Goal: Task Accomplishment & Management: Manage account settings

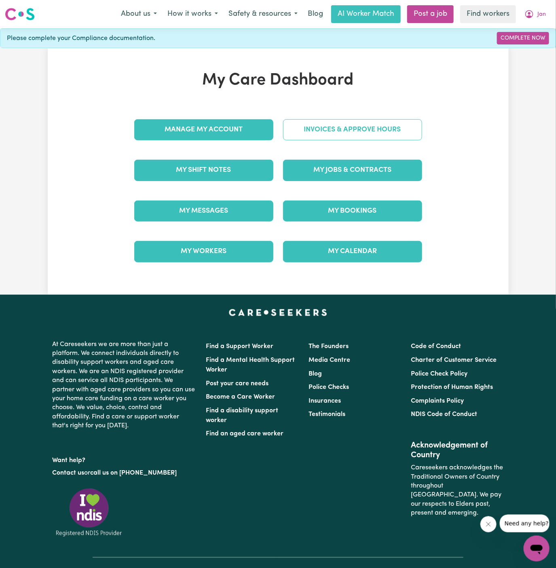
click at [355, 132] on link "Invoices & Approve Hours" at bounding box center [352, 129] width 139 height 21
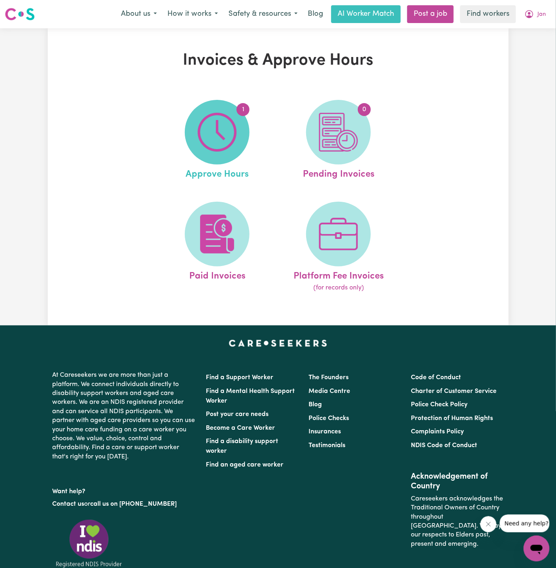
click at [222, 139] on img at bounding box center [217, 132] width 39 height 39
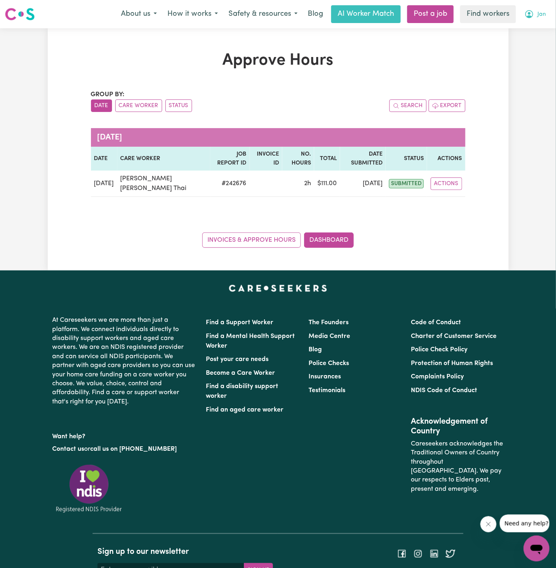
click at [546, 11] on span "Jan" at bounding box center [542, 14] width 8 height 9
click at [515, 42] on link "Logout" at bounding box center [519, 46] width 64 height 15
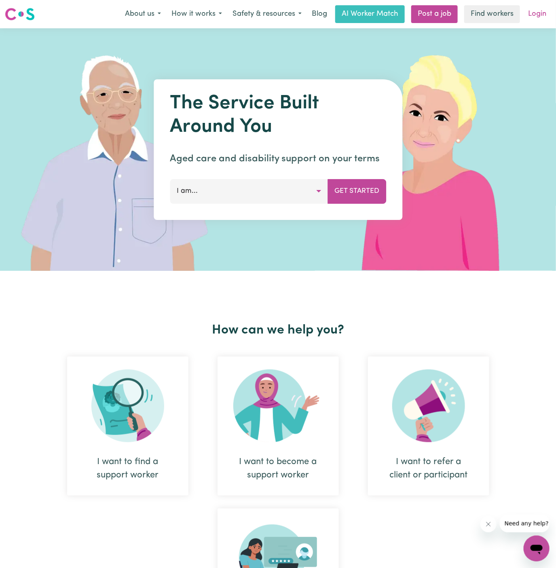
click at [535, 14] on link "Login" at bounding box center [538, 14] width 28 height 18
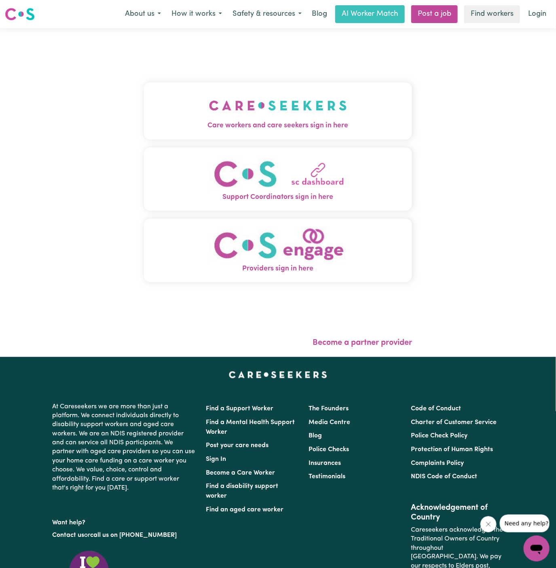
click at [288, 98] on img "Care workers and care seekers sign in here" at bounding box center [278, 106] width 138 height 30
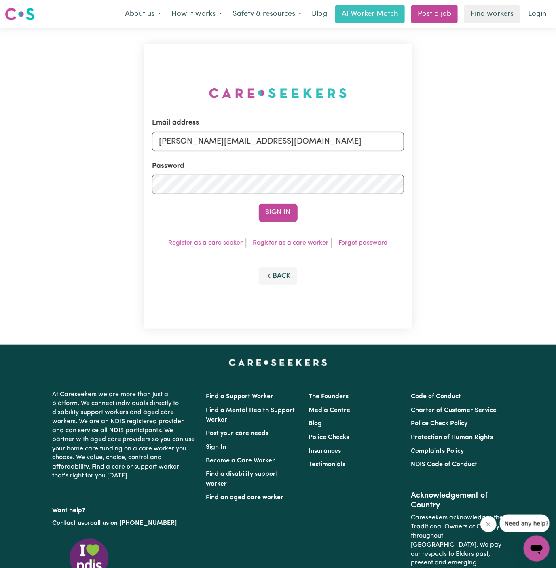
click at [344, 129] on div "Email address [PERSON_NAME][EMAIL_ADDRESS][DOMAIN_NAME]" at bounding box center [278, 134] width 252 height 33
click at [338, 139] on input "[PERSON_NAME][EMAIL_ADDRESS][DOMAIN_NAME]" at bounding box center [278, 141] width 252 height 19
drag, startPoint x: 199, startPoint y: 145, endPoint x: 498, endPoint y: 146, distance: 298.2
click at [498, 146] on div "Email address [EMAIL_ADDRESS][DOMAIN_NAME] Password Sign In Register as a care …" at bounding box center [278, 186] width 556 height 317
type input "[EMAIL_ADDRESS][DOMAIN_NAME]"
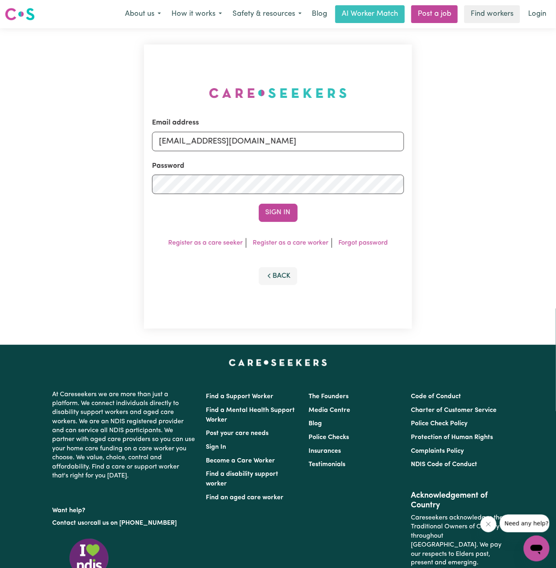
click at [259, 204] on button "Sign In" at bounding box center [278, 213] width 39 height 18
